Goal: Transaction & Acquisition: Purchase product/service

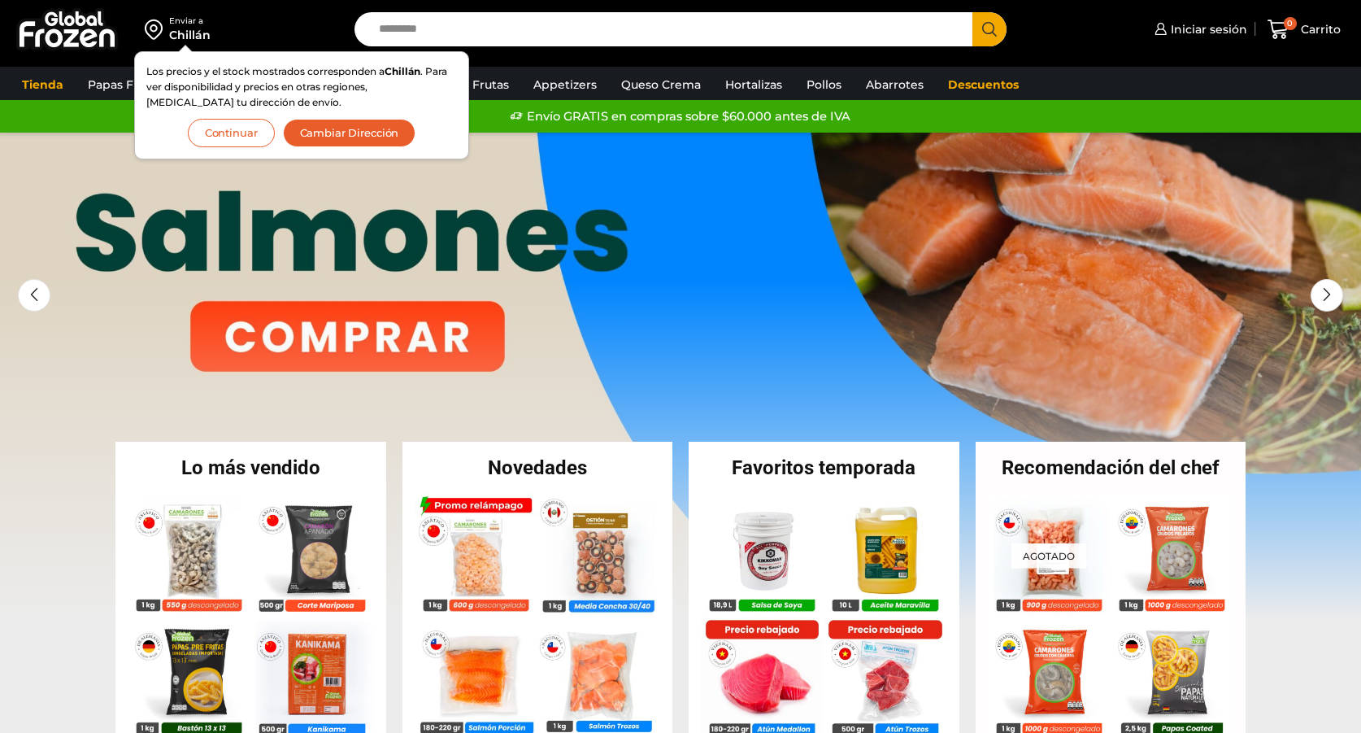
click at [237, 130] on button "Continuar" at bounding box center [231, 133] width 87 height 28
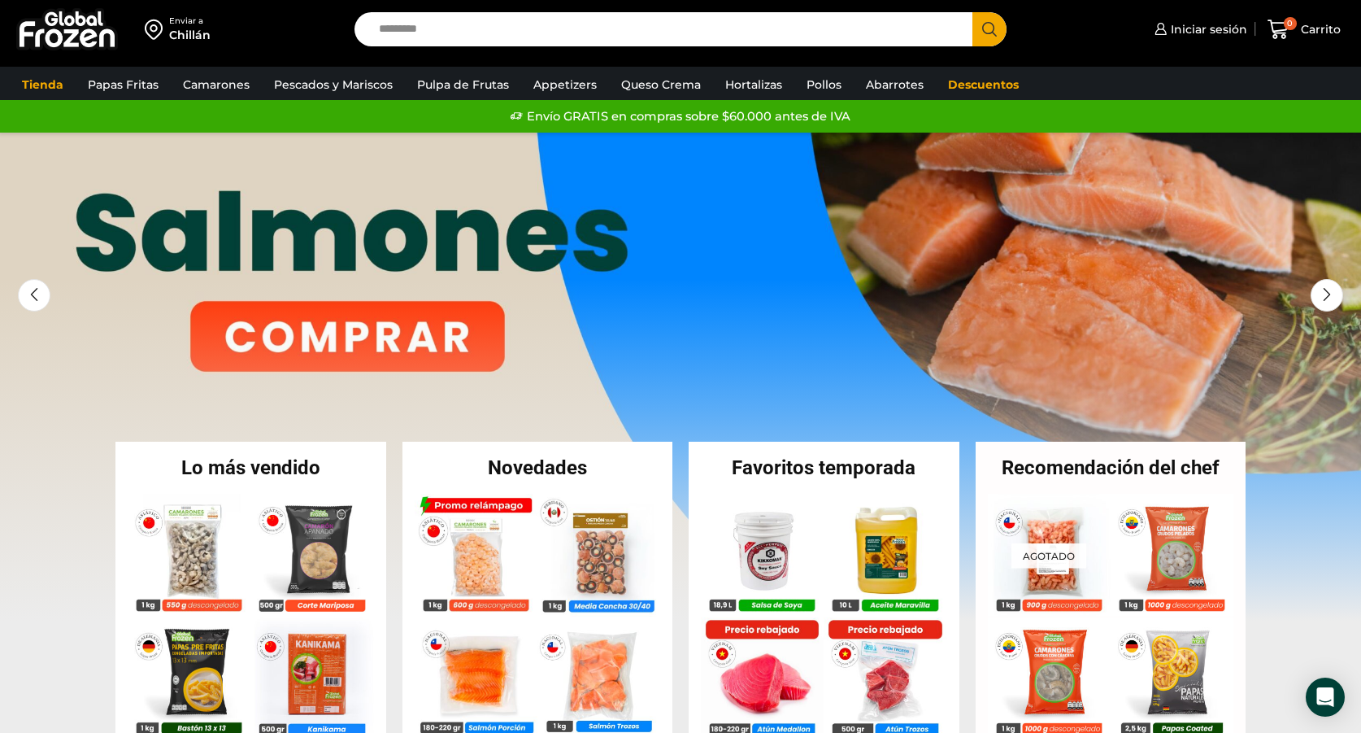
click at [460, 28] on input "Search input" at bounding box center [668, 29] width 594 height 34
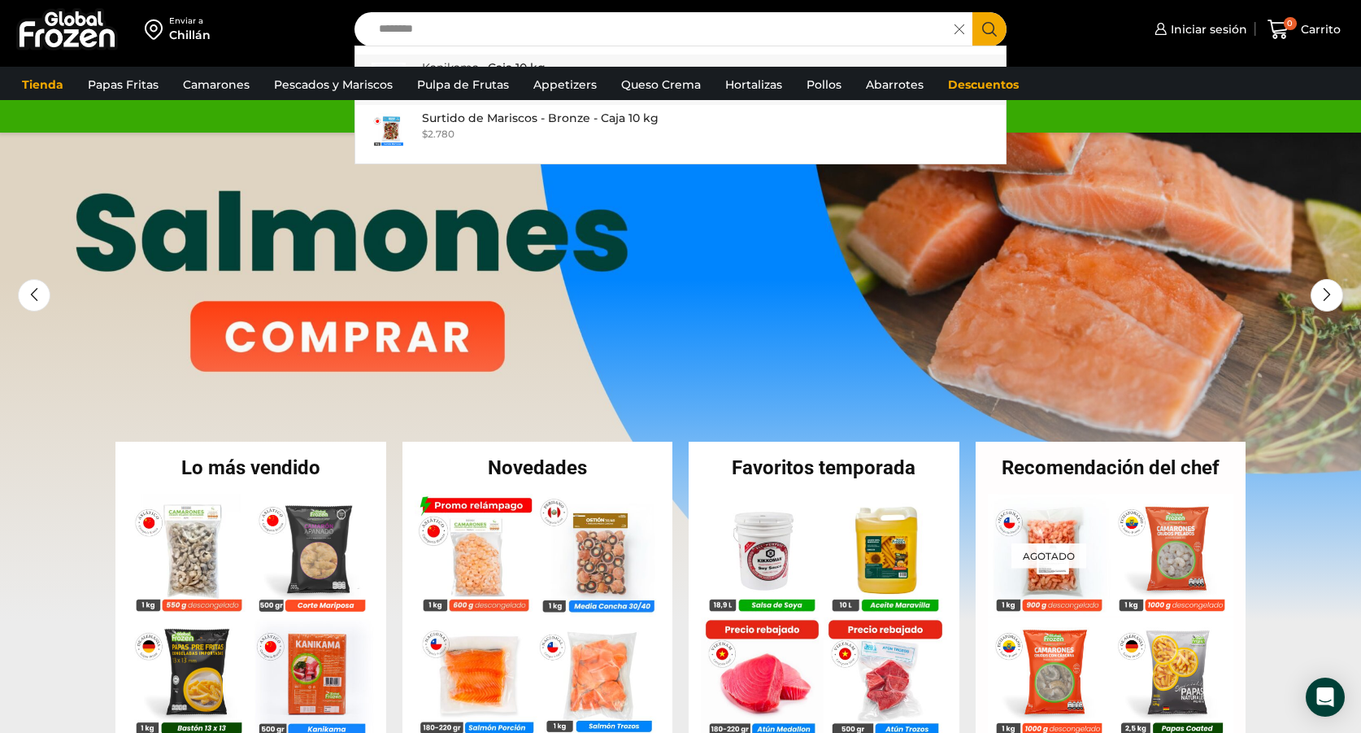
click at [462, 59] on p "Kanikama – Caja 10 kg" at bounding box center [484, 68] width 124 height 18
type input "**********"
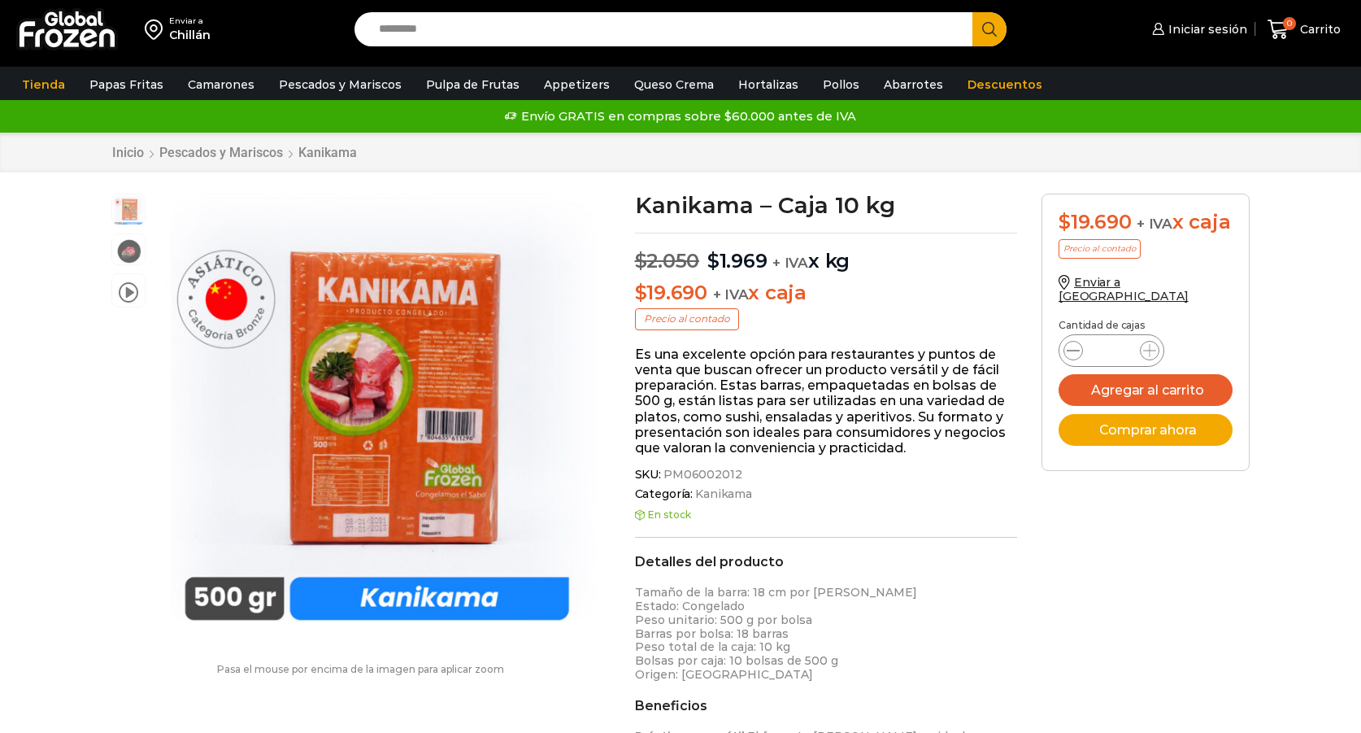
scroll to position [1, 0]
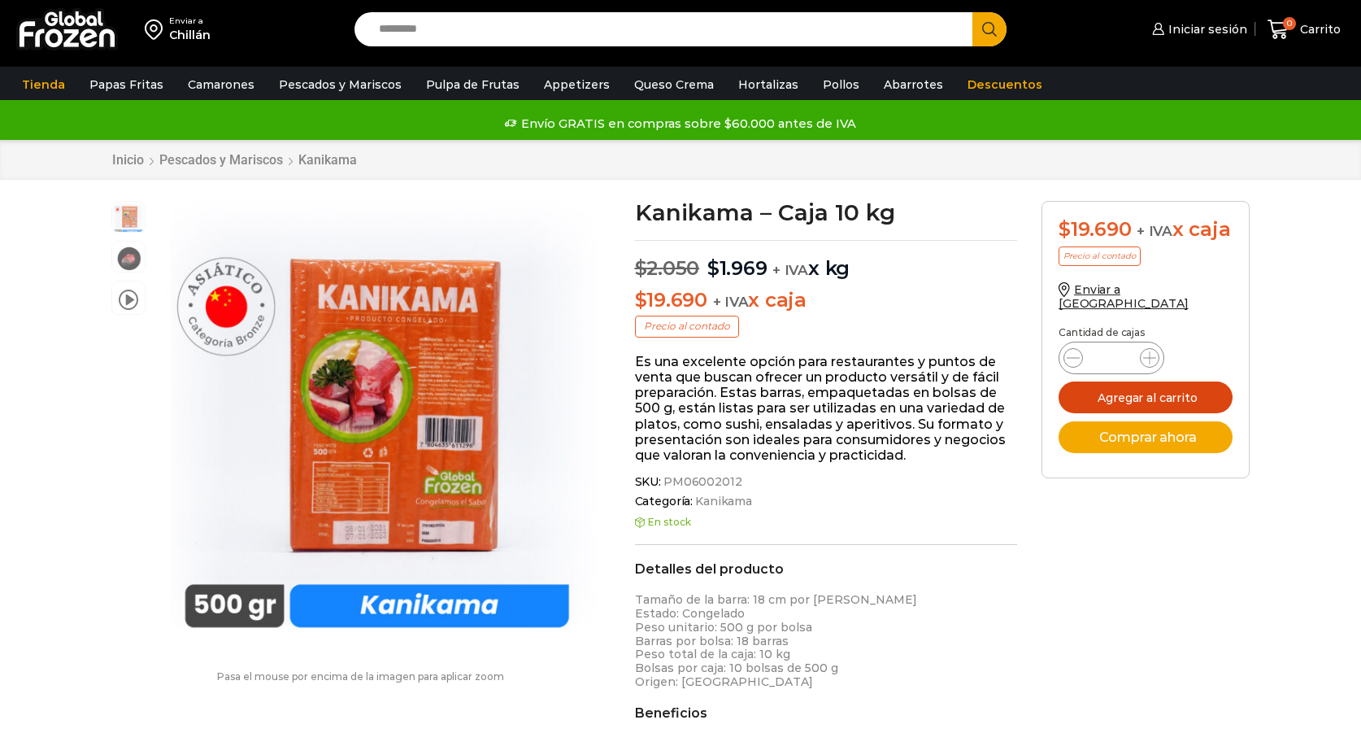
click at [1115, 394] on button "Agregar al carrito" at bounding box center [1146, 397] width 174 height 32
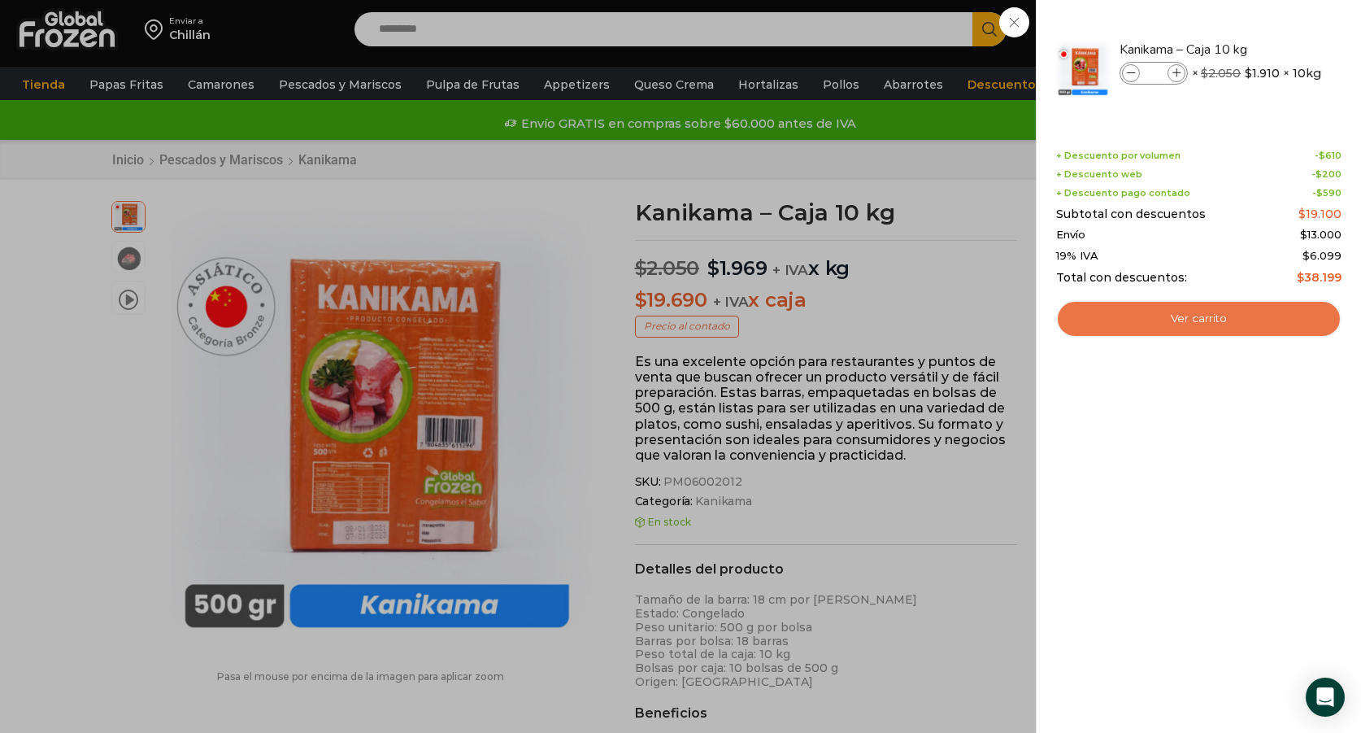
click at [1160, 321] on link "Ver carrito" at bounding box center [1198, 318] width 285 height 37
